Goal: Information Seeking & Learning: Learn about a topic

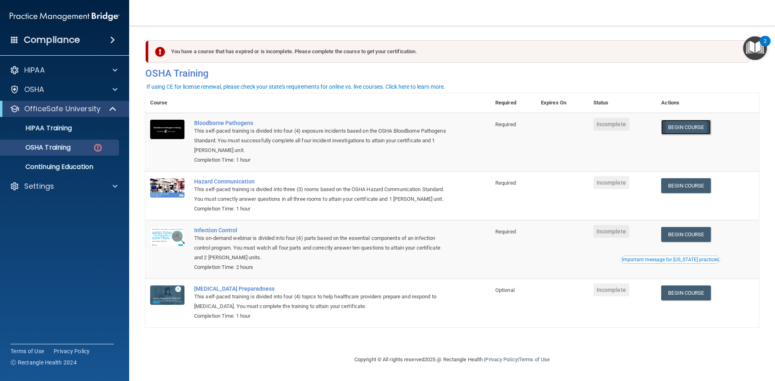
click at [679, 127] on link "Begin Course" at bounding box center [685, 127] width 49 height 15
